Goal: Task Accomplishment & Management: Manage account settings

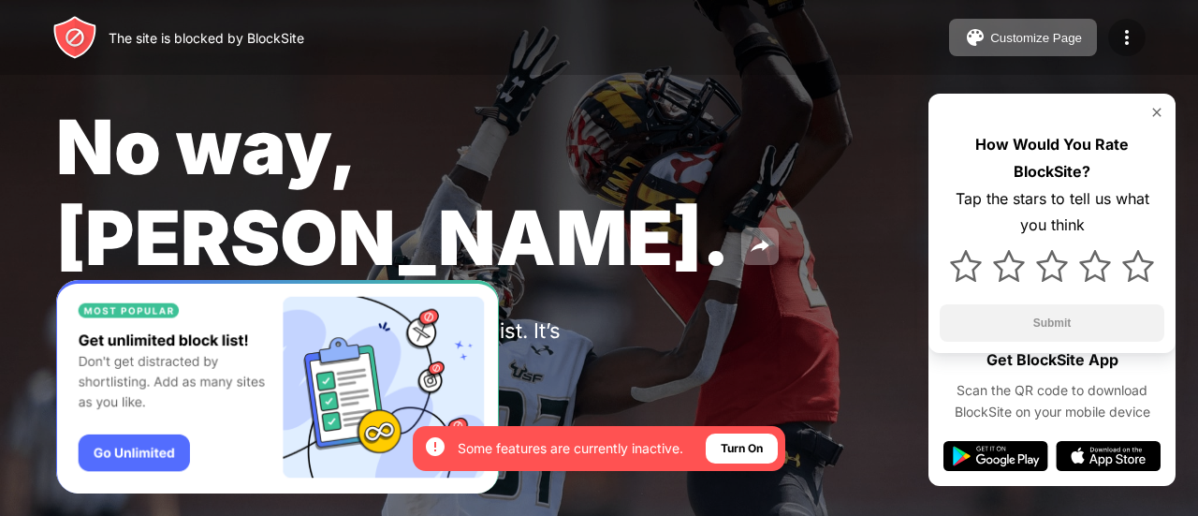
click at [1141, 29] on div at bounding box center [1126, 37] width 37 height 37
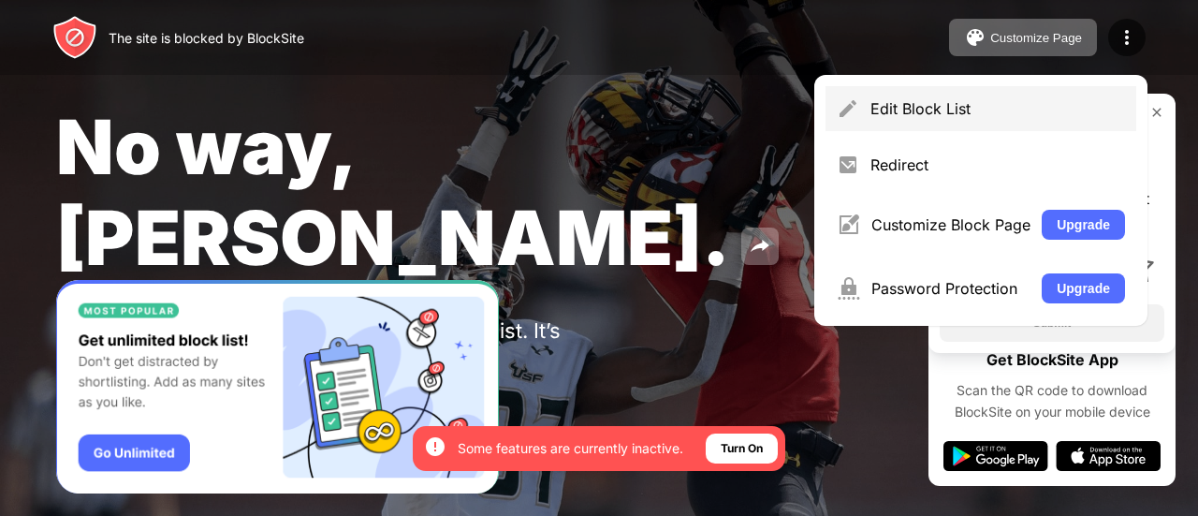
click at [870, 106] on div "Edit Block List" at bounding box center [997, 108] width 255 height 19
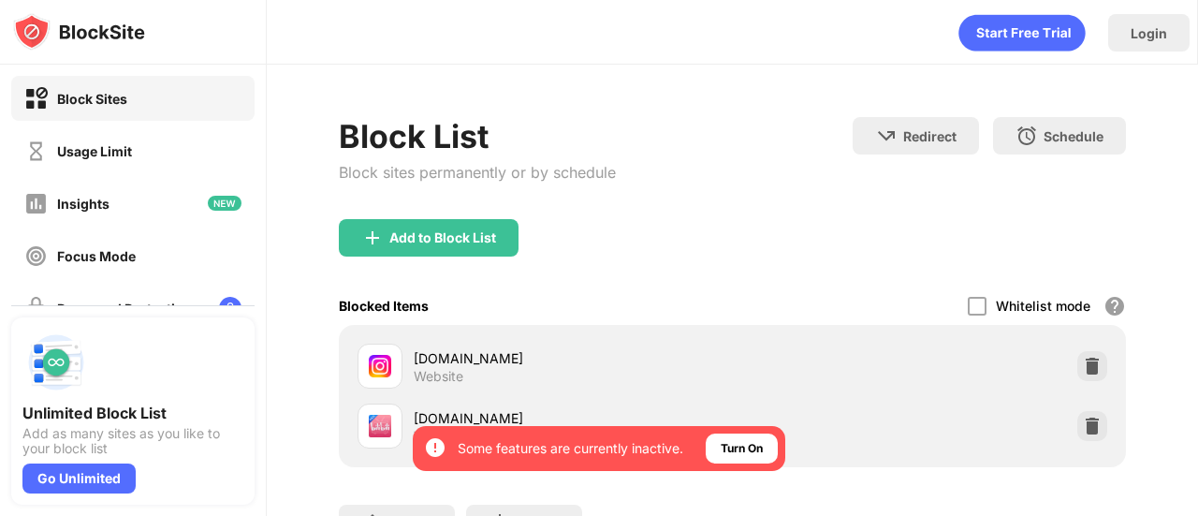
scroll to position [163, 0]
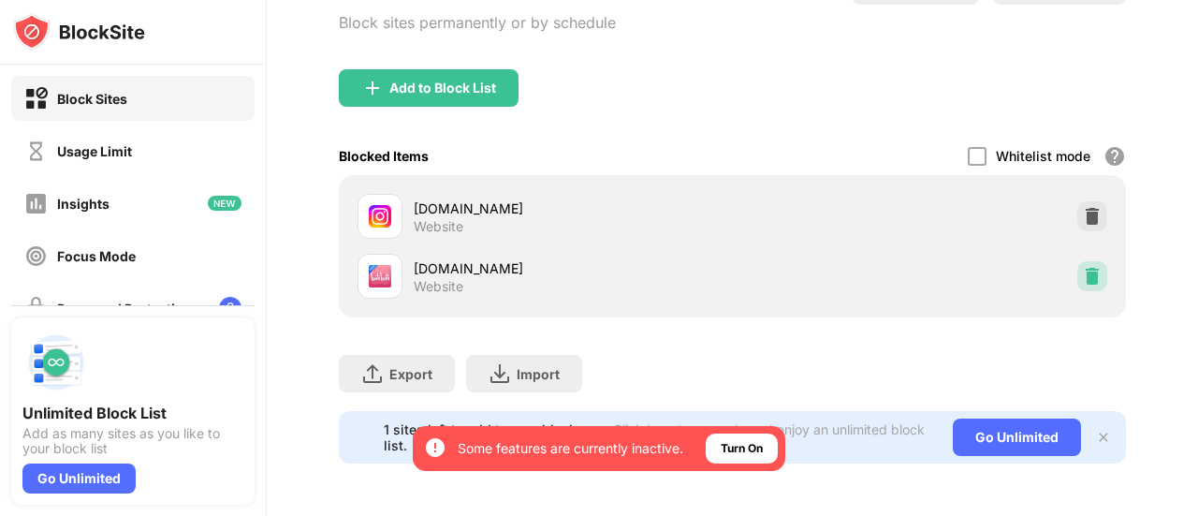
click at [1083, 267] on img at bounding box center [1092, 276] width 19 height 19
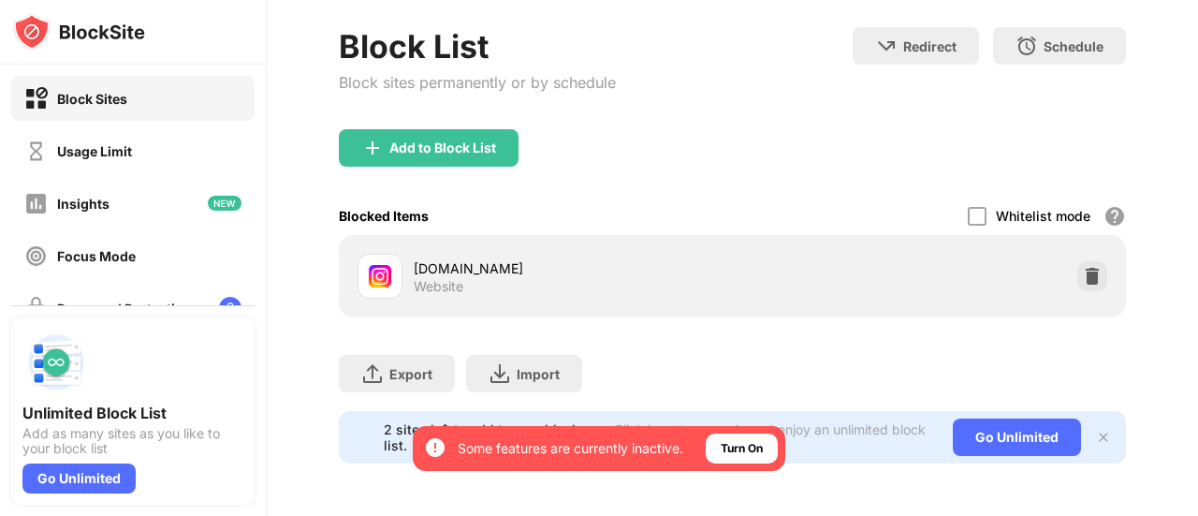
scroll to position [103, 0]
